Goal: Check status: Check status

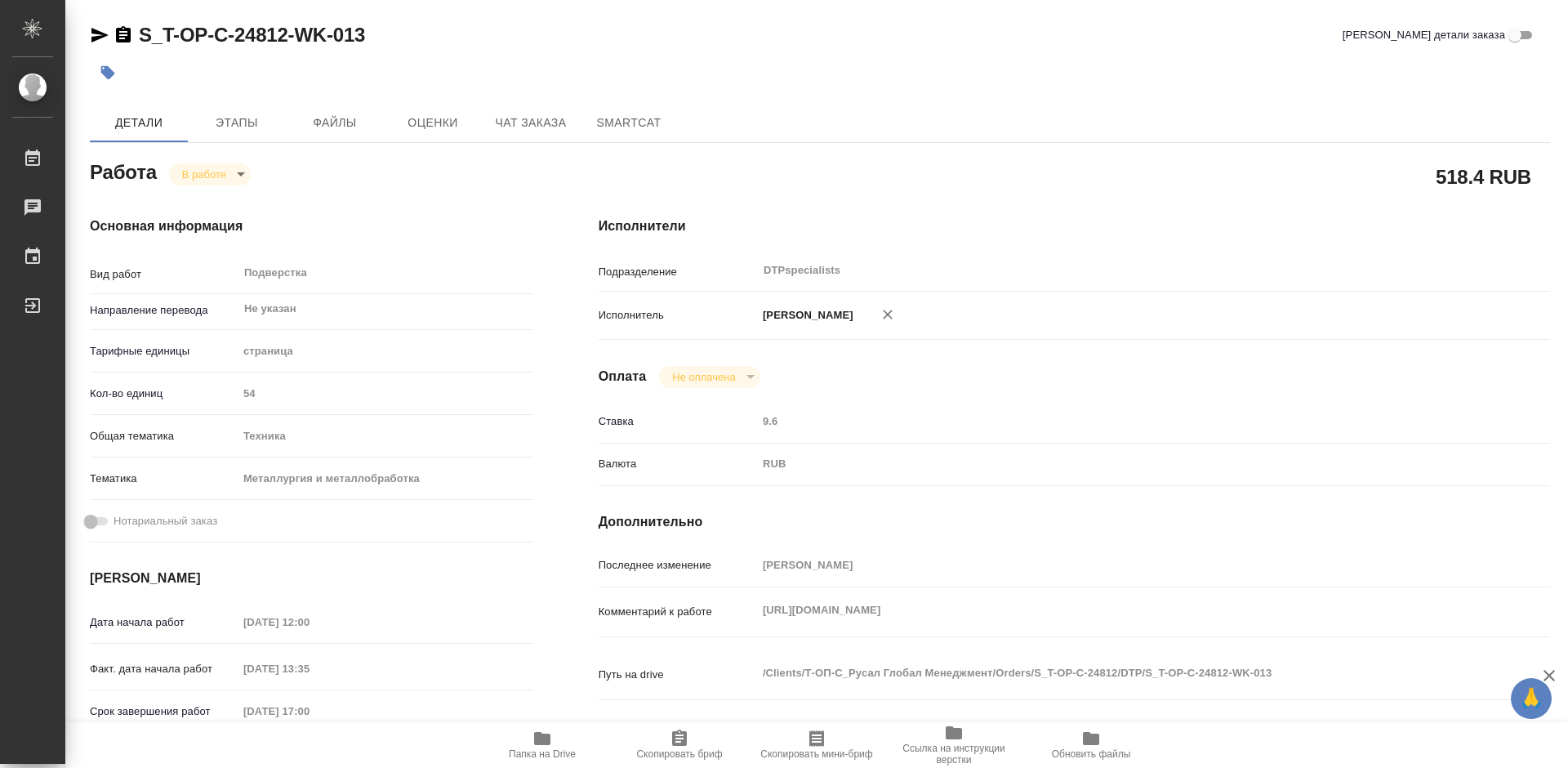
click at [545, 751] on span "Папка на Drive" at bounding box center [542, 753] width 67 height 11
click at [202, 177] on body "🙏 .cls-1 fill:#fff; AWATERA Работы 0 Чаты График Выйти S_T-OP-C-24812-WK-013 Кр…" at bounding box center [784, 384] width 1568 height 768
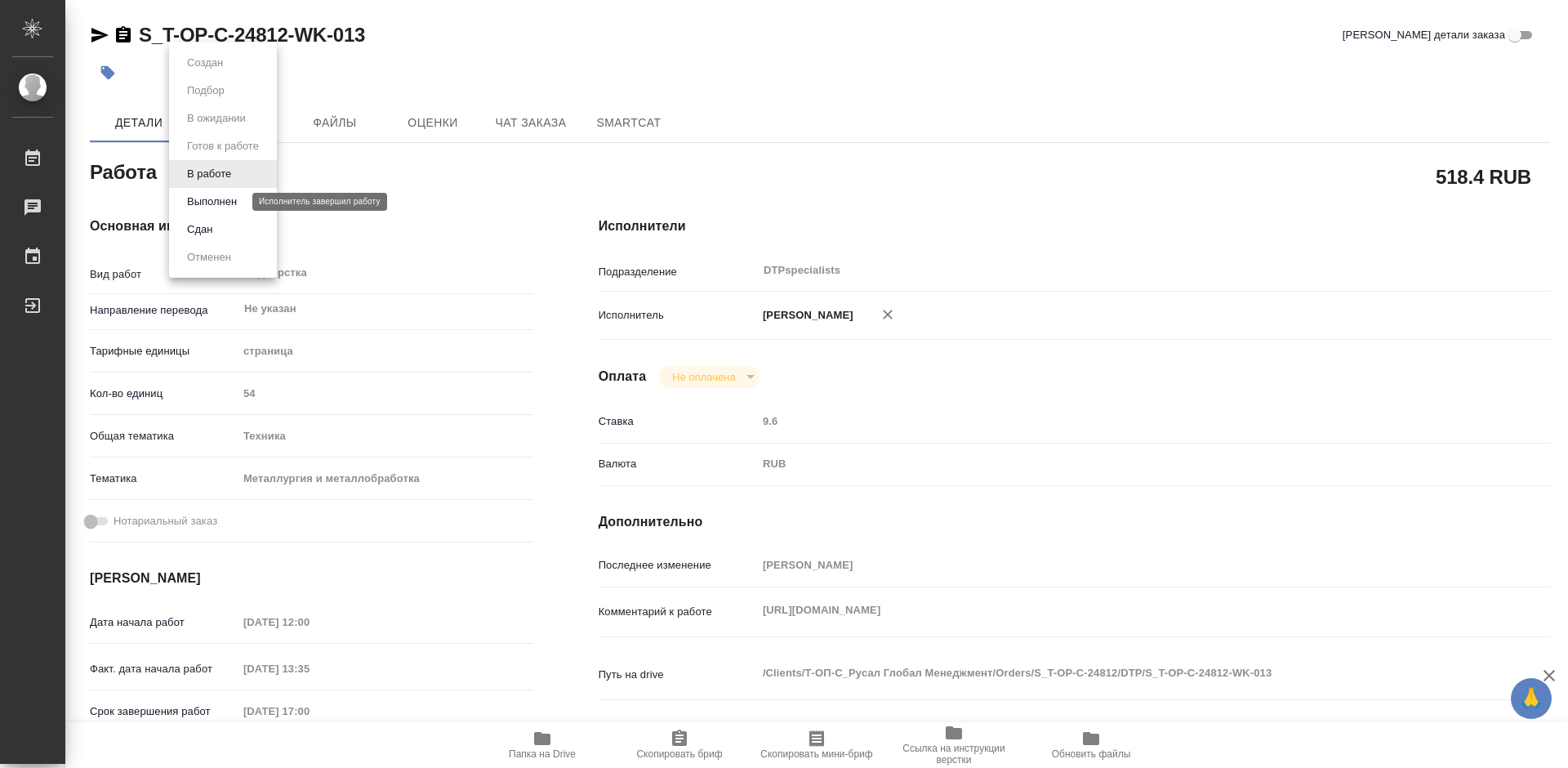
click at [205, 197] on button "Выполнен" at bounding box center [212, 202] width 60 height 18
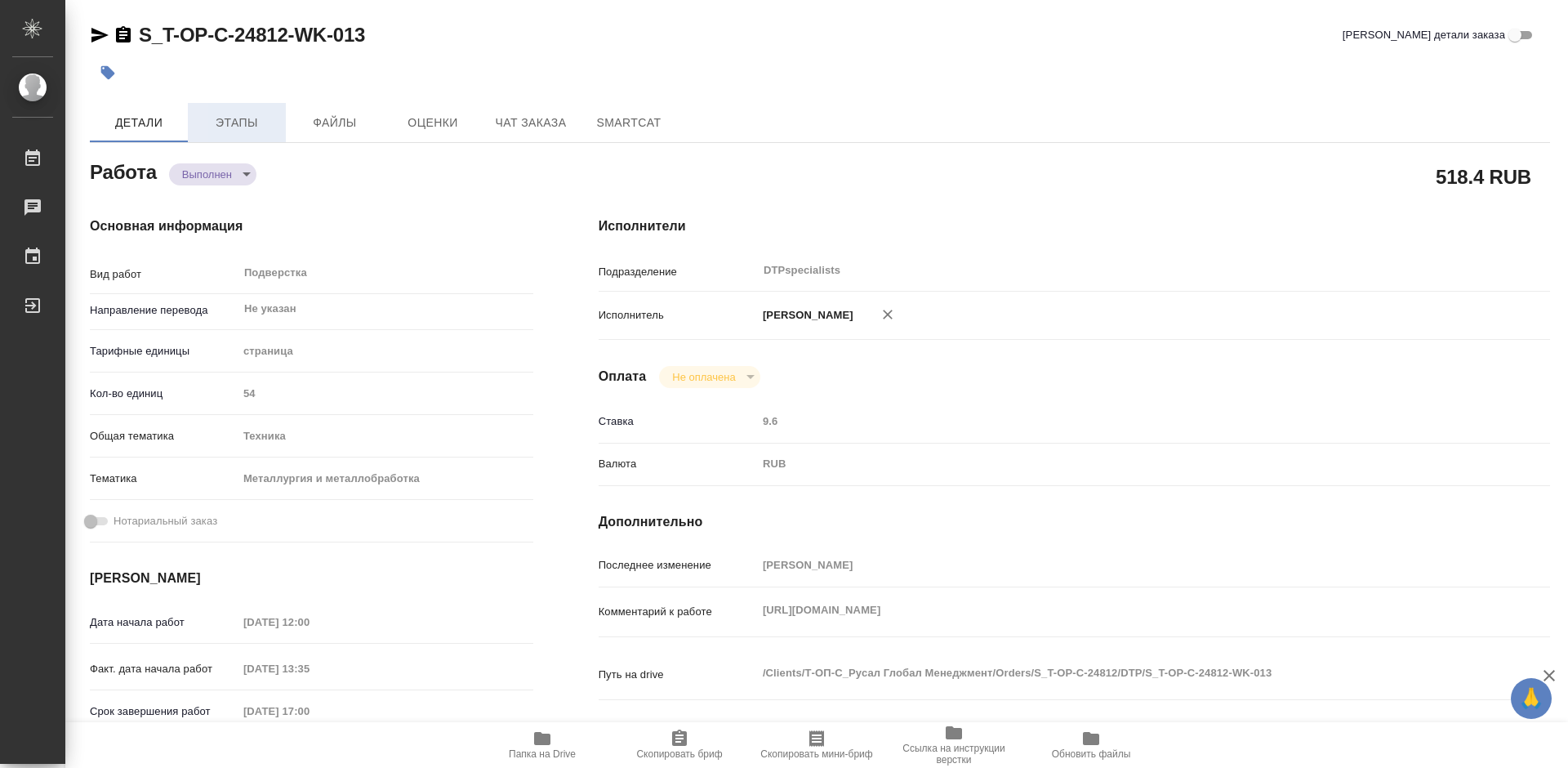
type textarea "x"
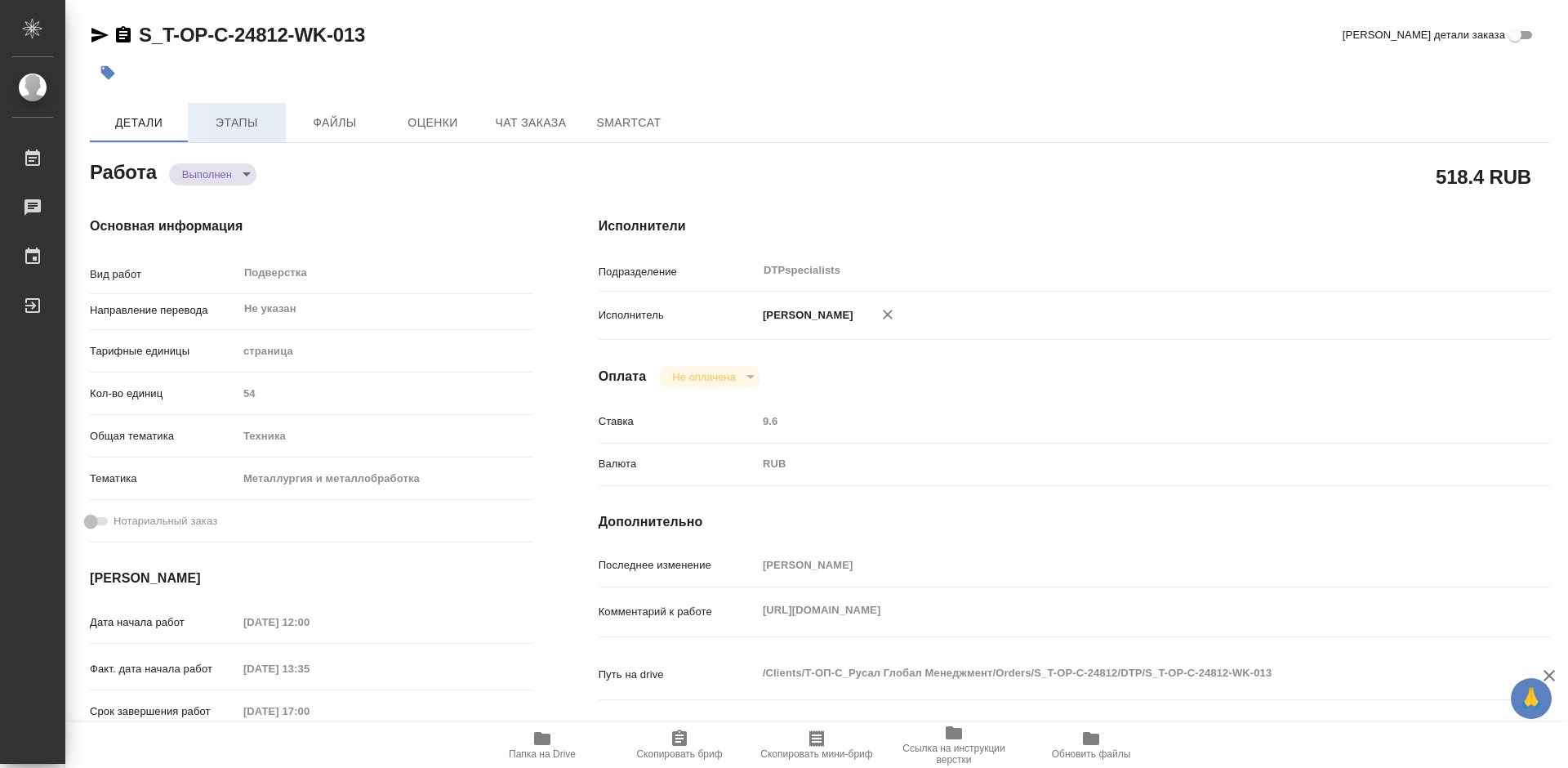
type textarea "x"
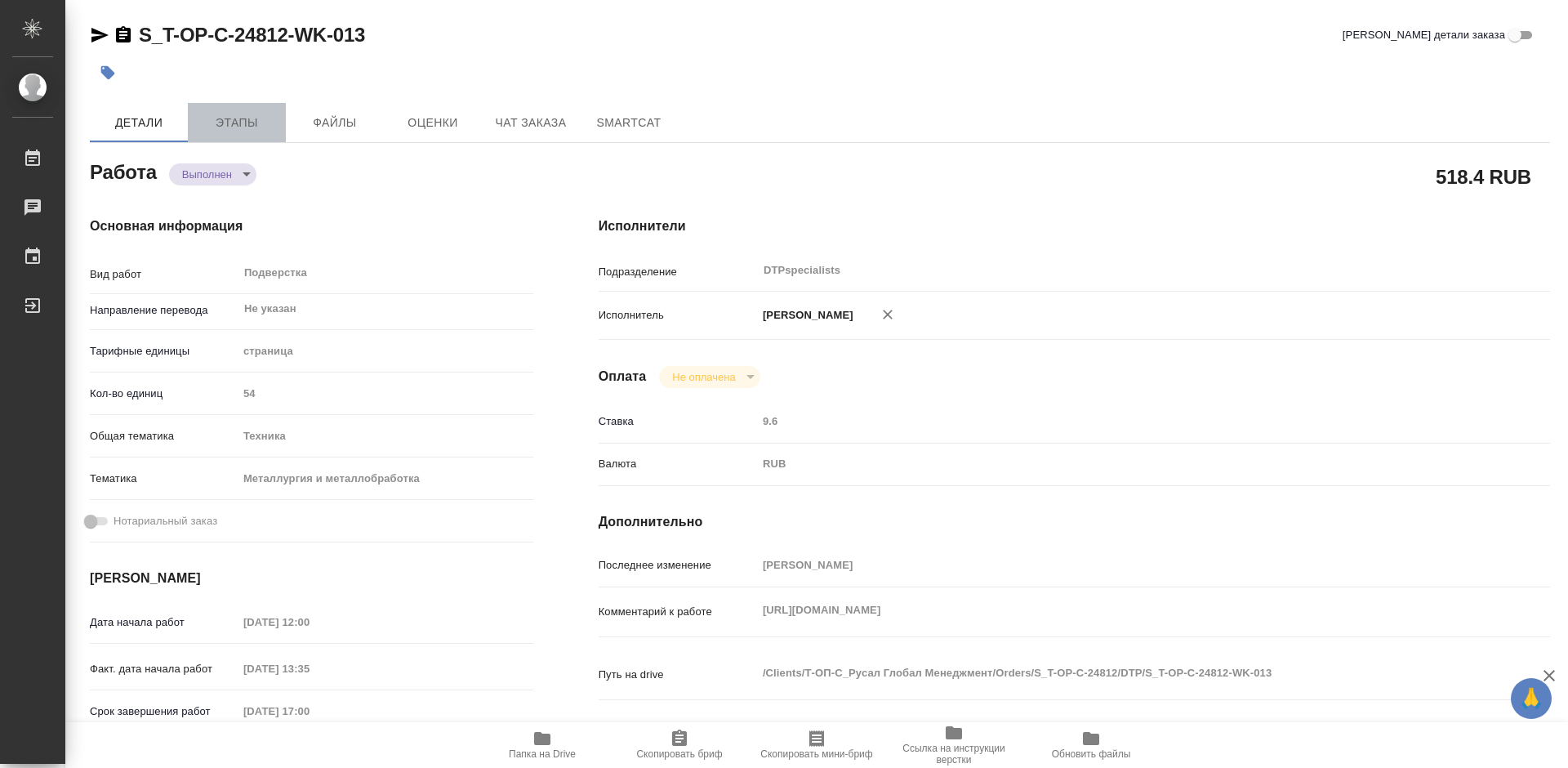
click at [242, 122] on span "Этапы" at bounding box center [236, 123] width 78 height 20
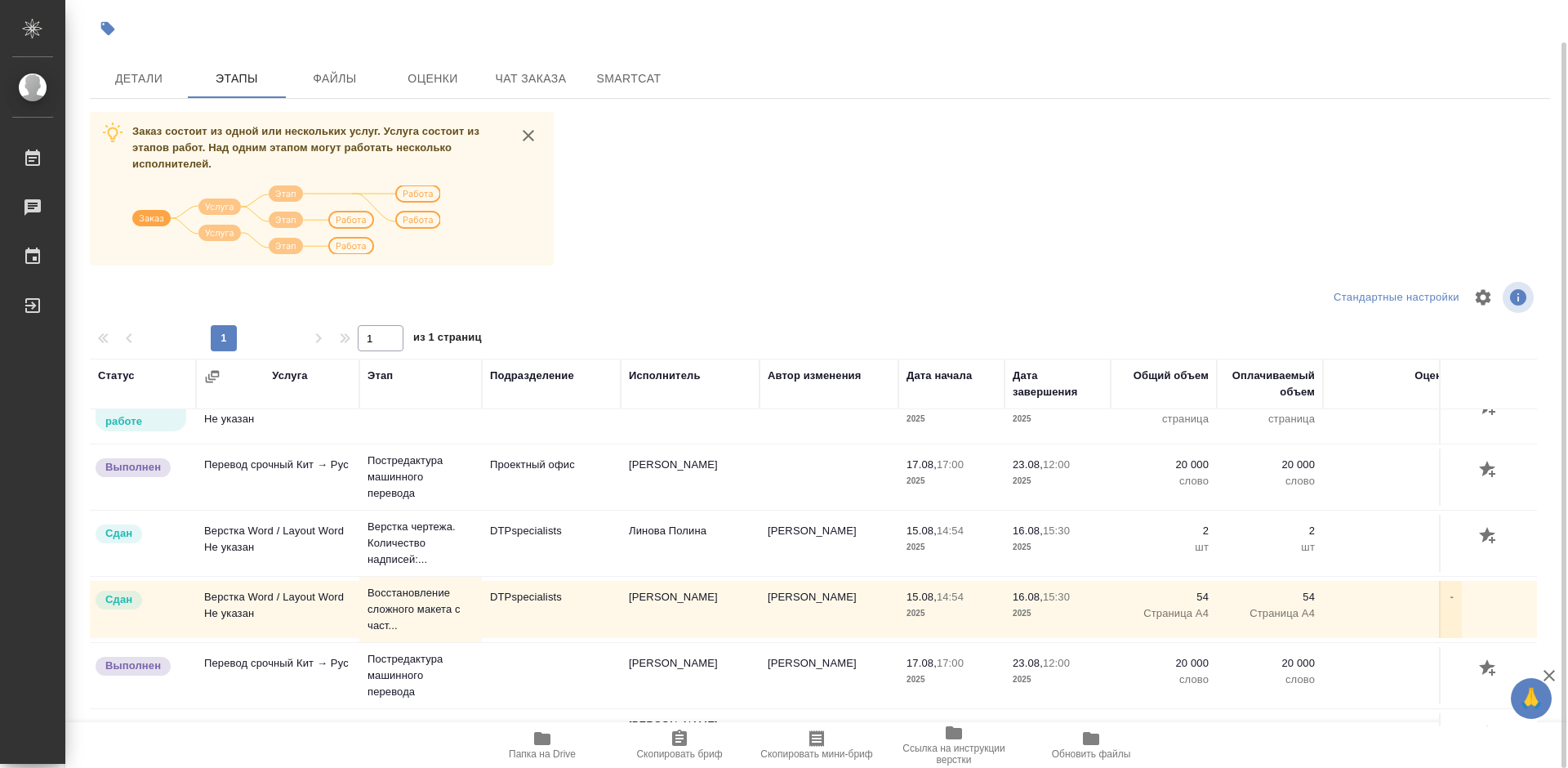
scroll to position [135, 0]
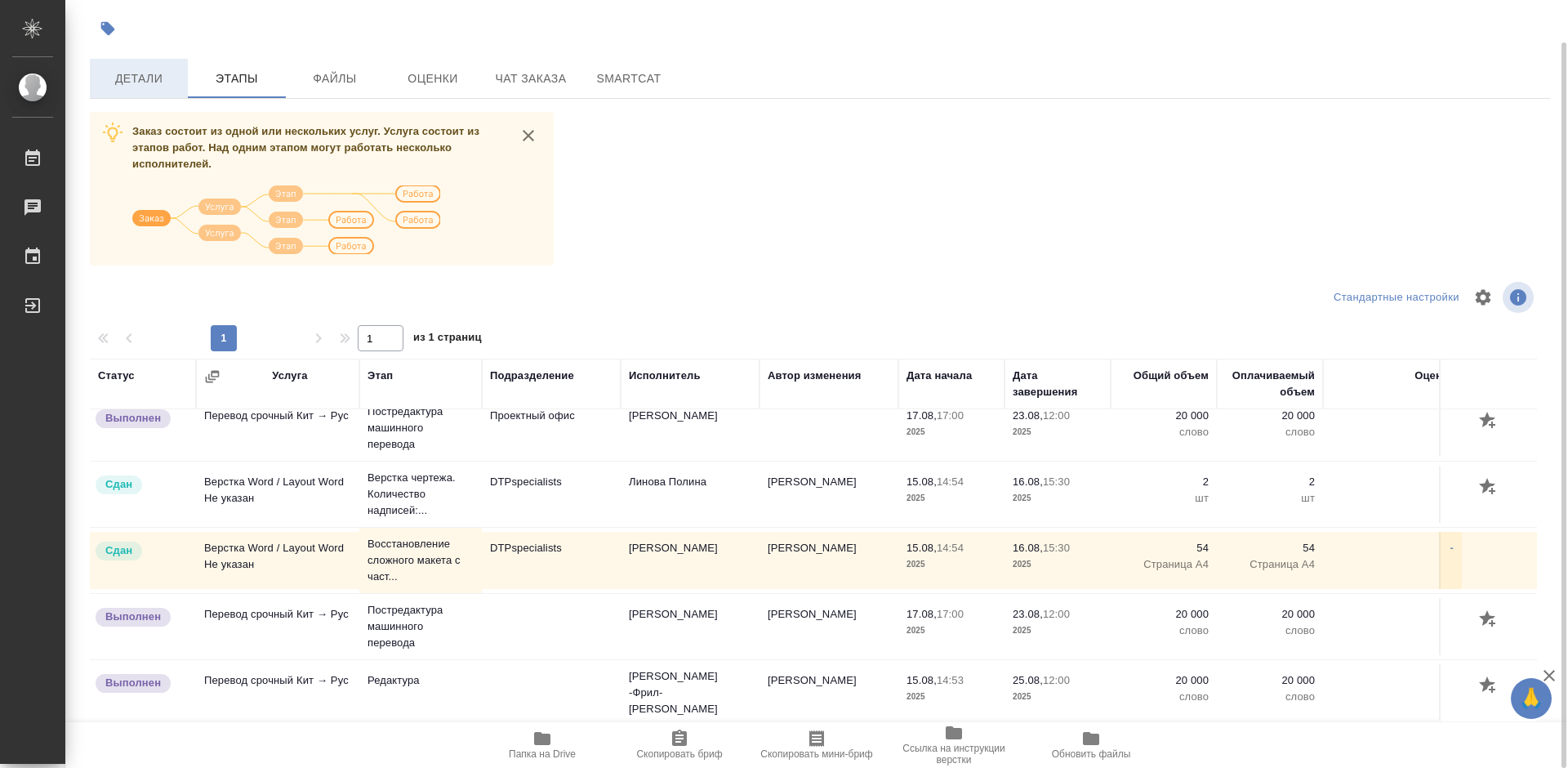
click at [117, 68] on span "Детали" at bounding box center [138, 78] width 78 height 20
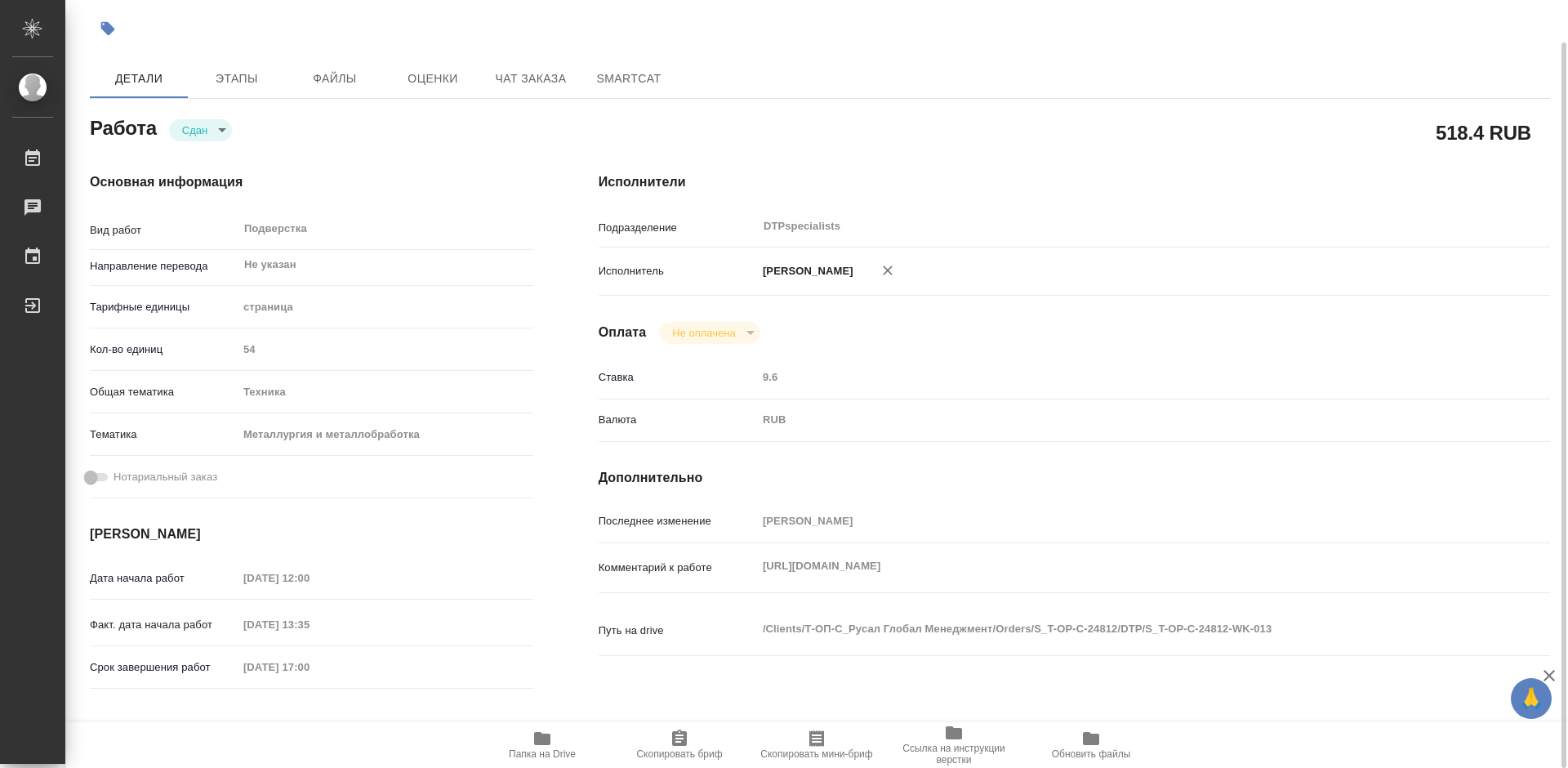
type textarea "x"
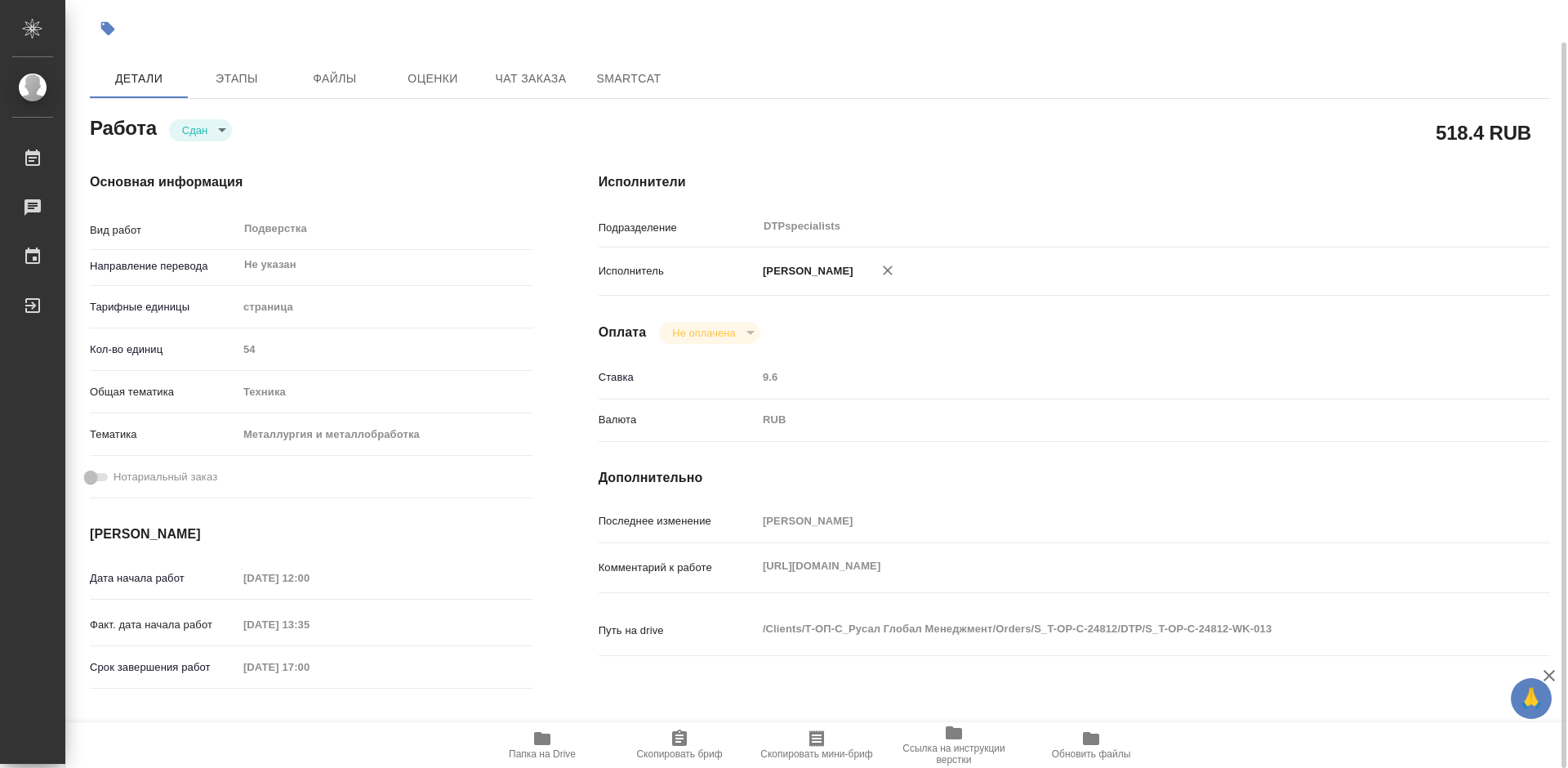
type textarea "x"
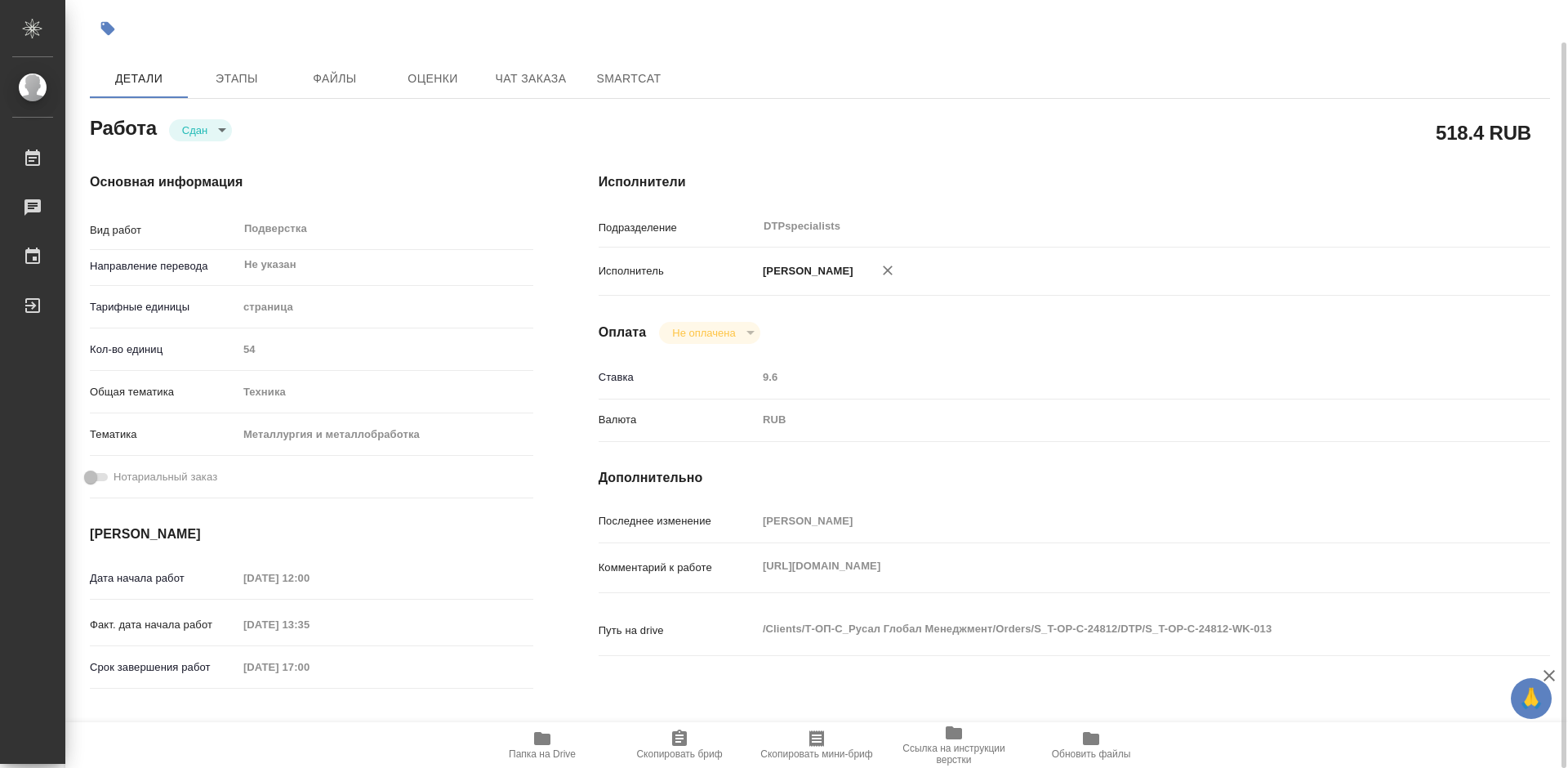
type textarea "x"
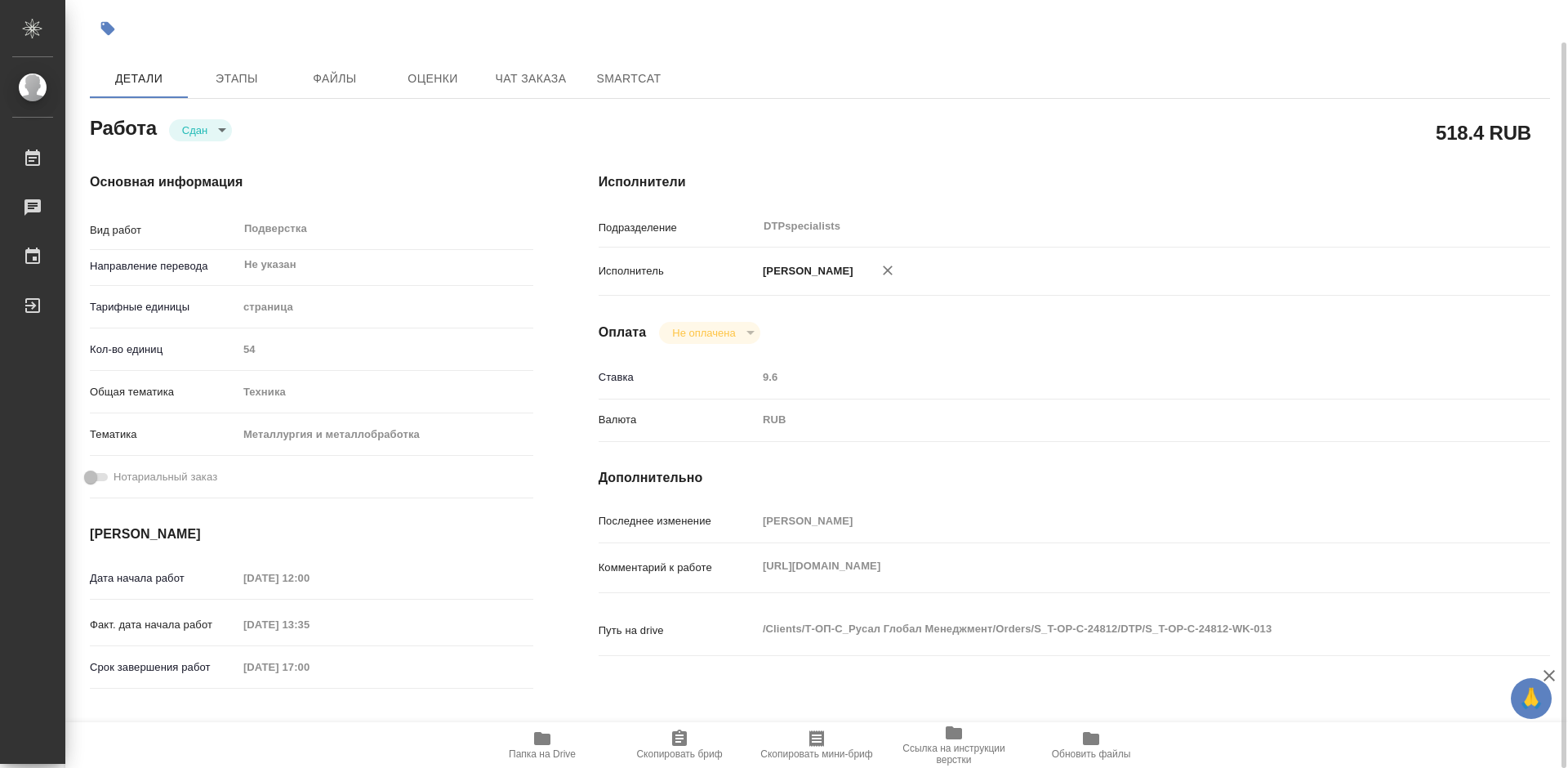
type textarea "x"
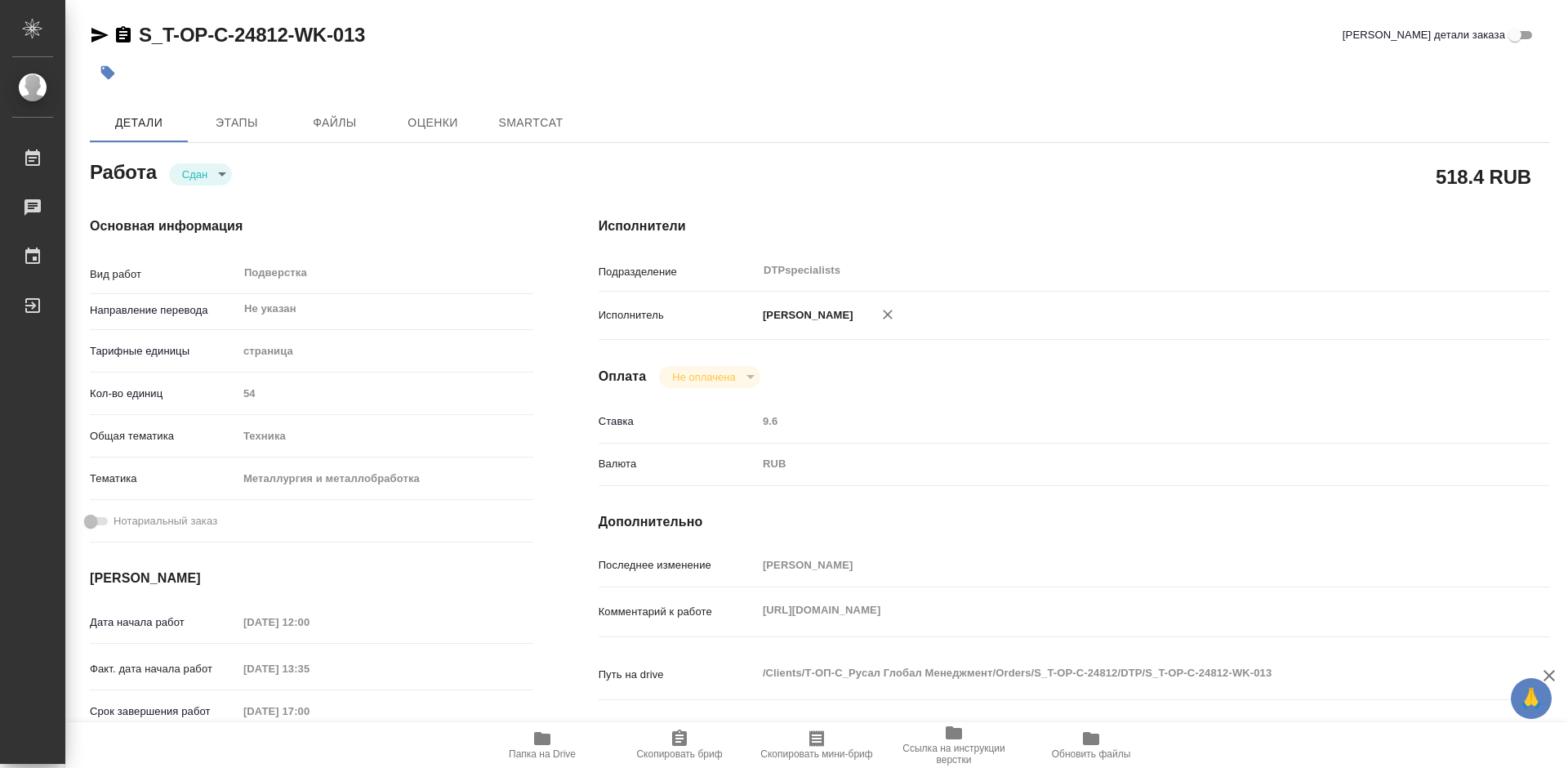
type textarea "x"
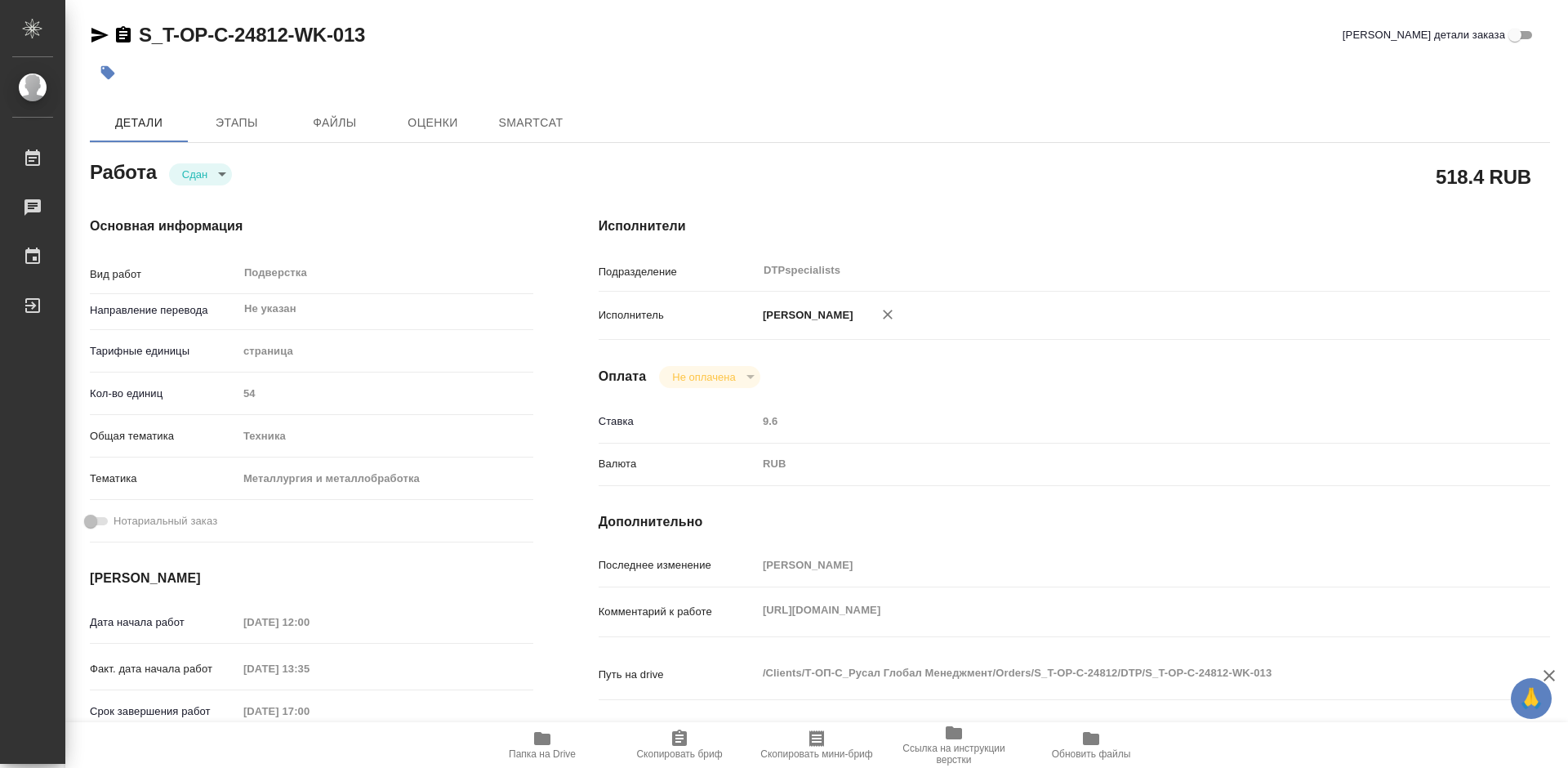
type textarea "x"
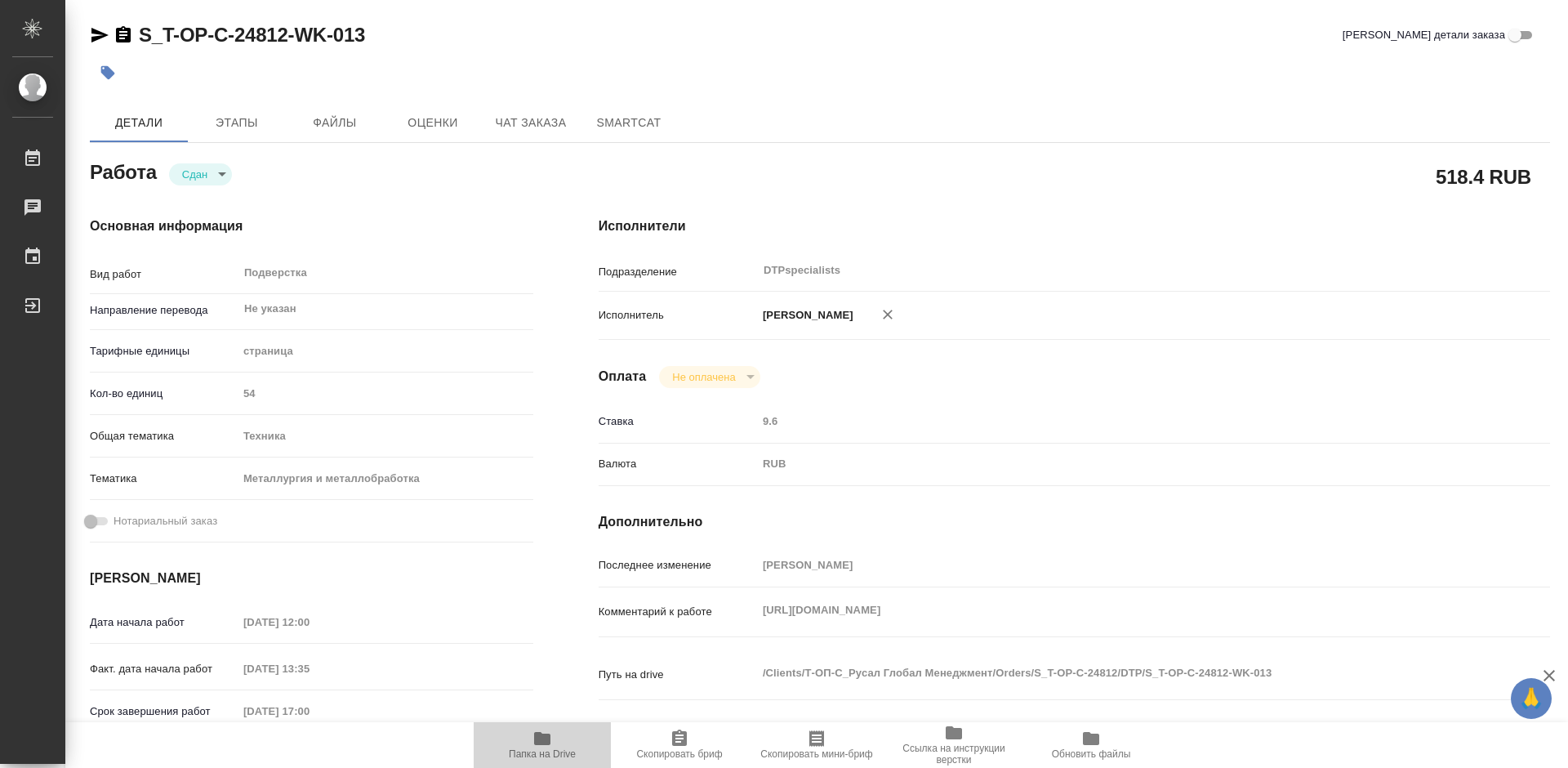
click at [513, 748] on span "Папка на Drive" at bounding box center [542, 753] width 67 height 11
type textarea "x"
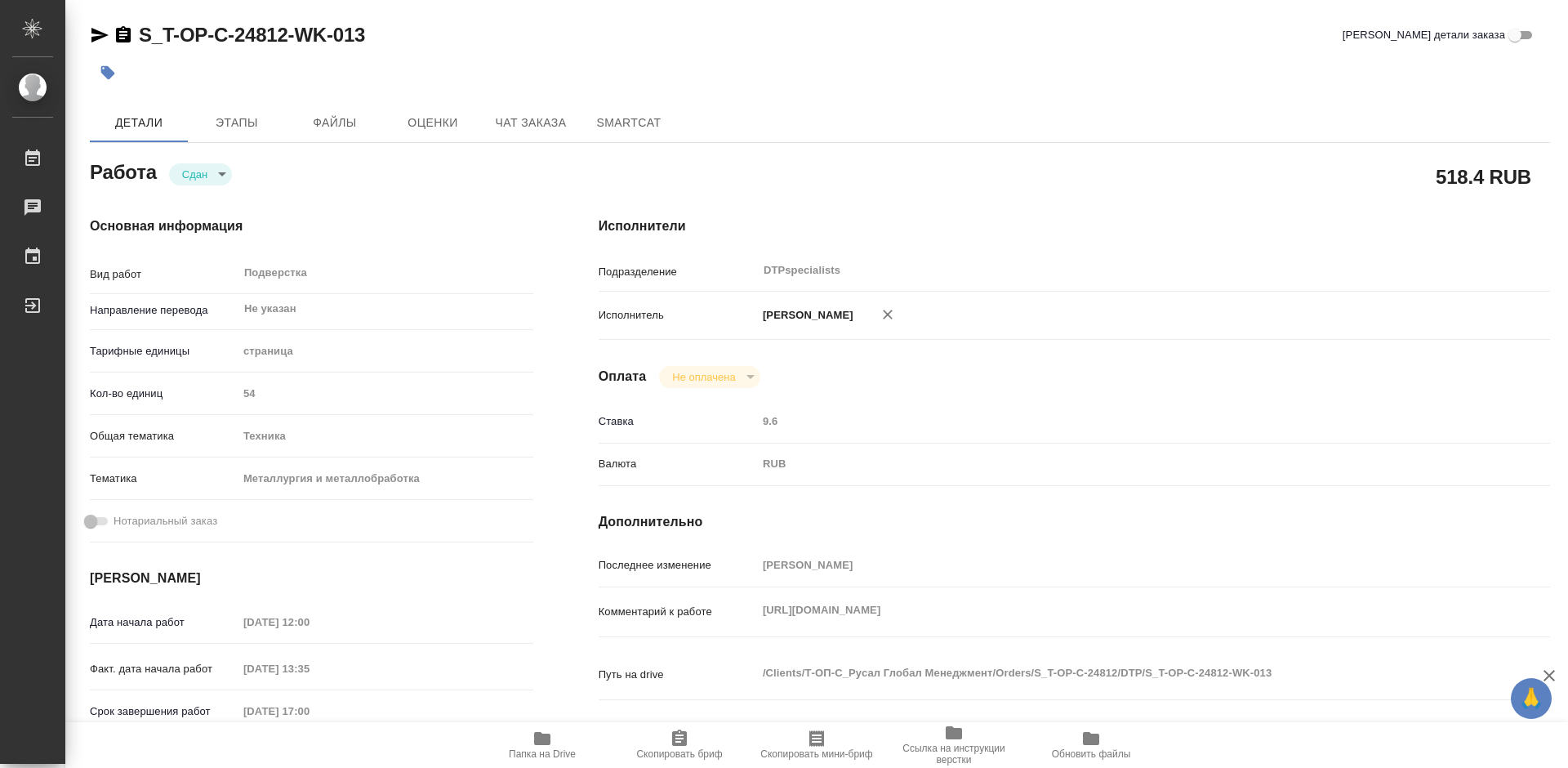
type textarea "x"
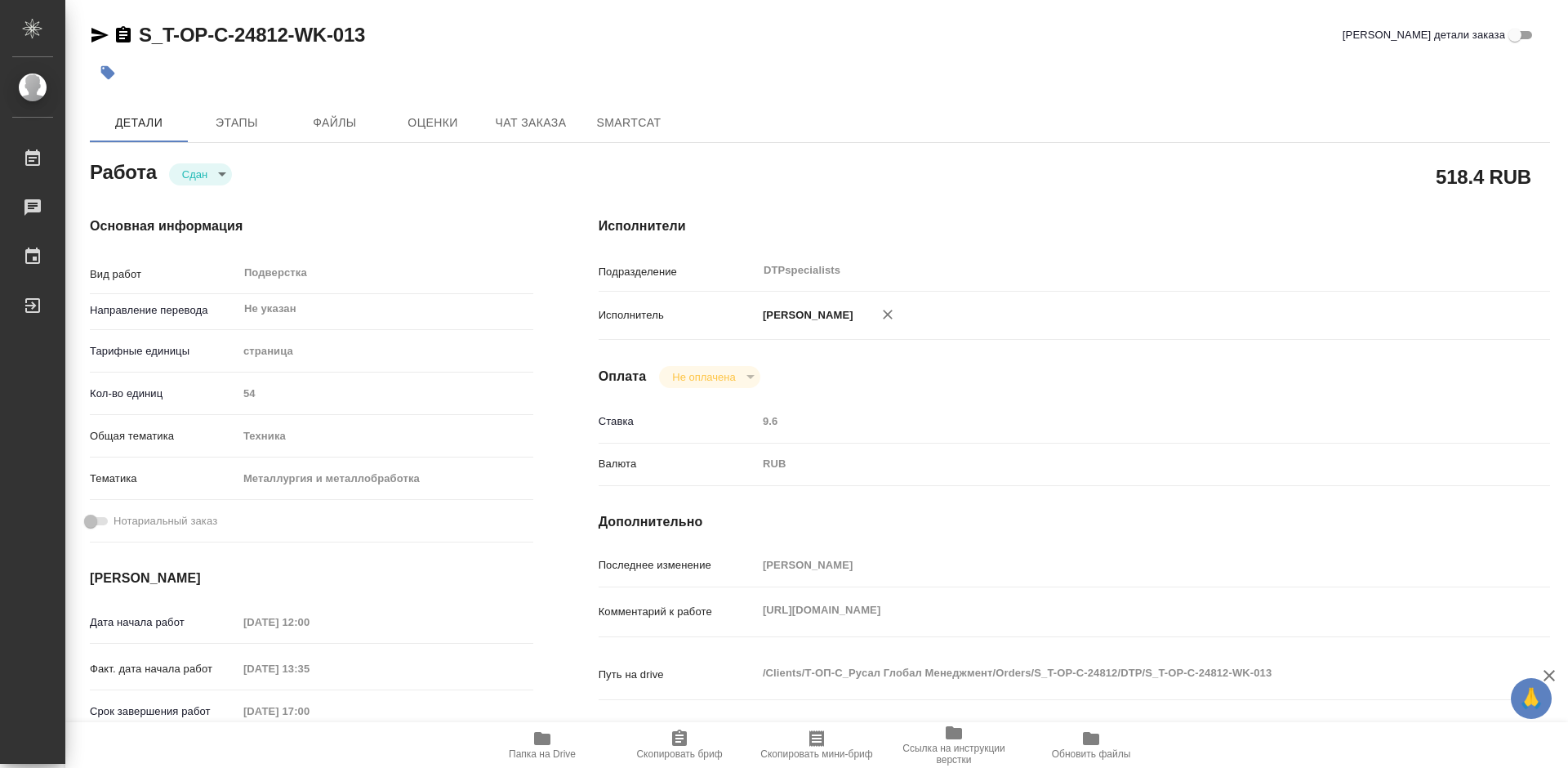
type textarea "x"
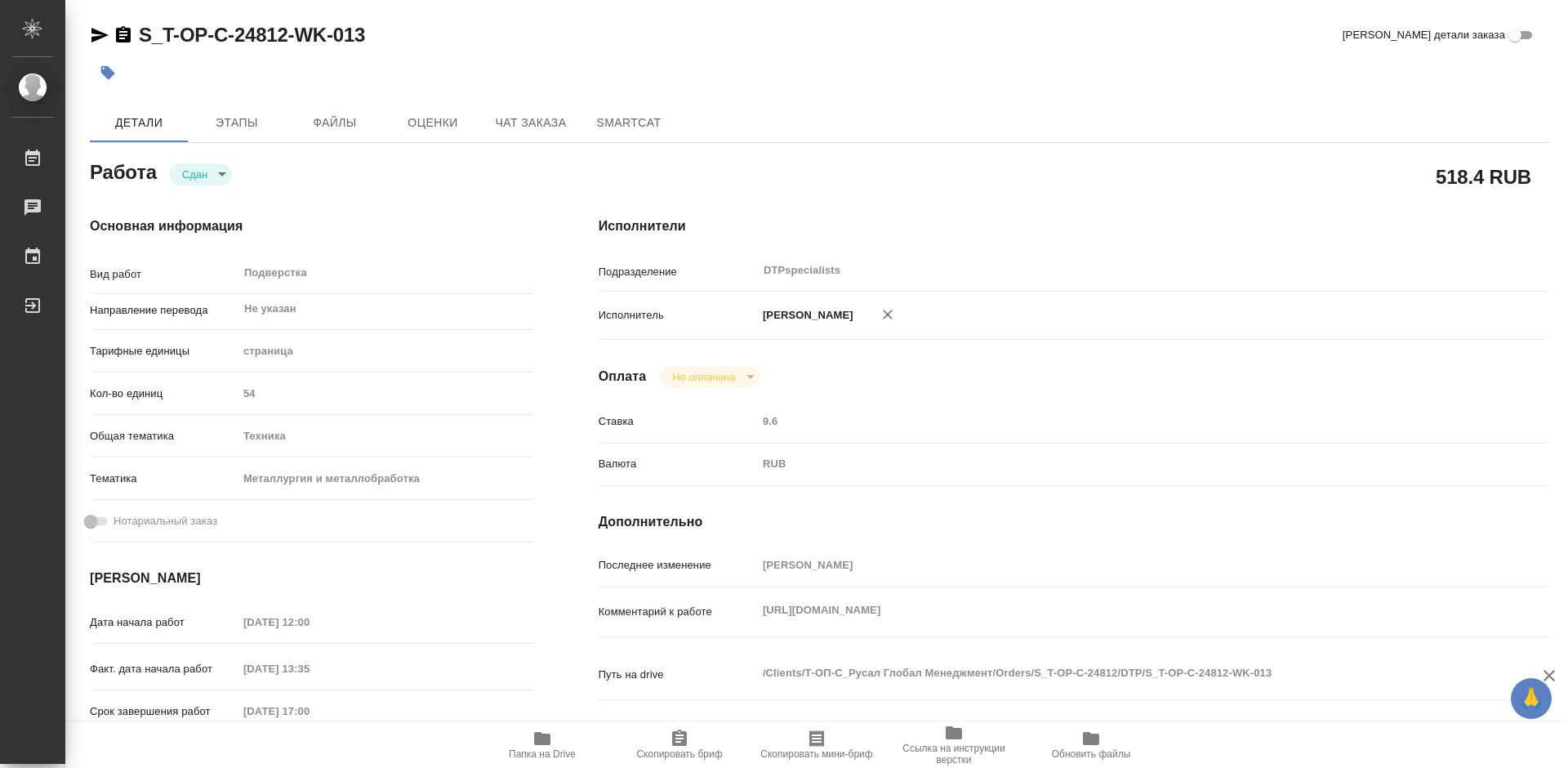
type textarea "x"
